Goal: Task Accomplishment & Management: Manage account settings

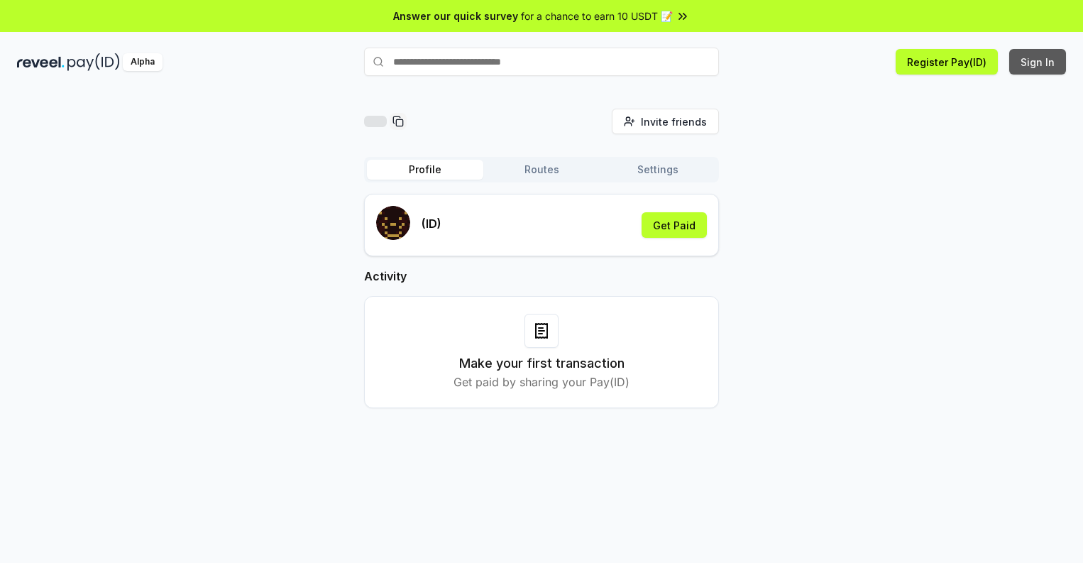
click at [1038, 62] on button "Sign In" at bounding box center [1037, 62] width 57 height 26
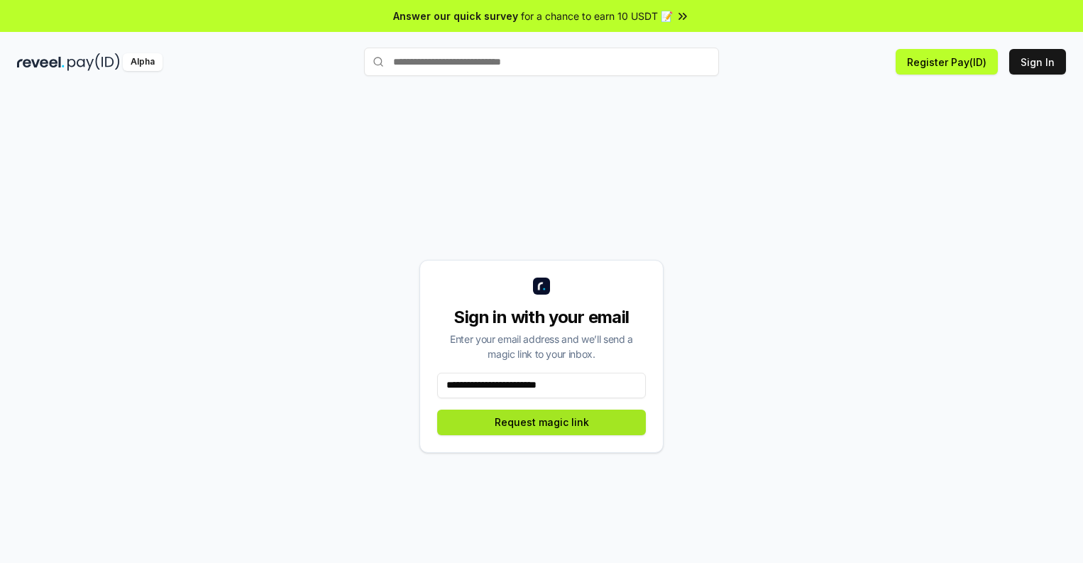
type input "**********"
click at [541, 421] on button "Request magic link" at bounding box center [541, 422] width 209 height 26
